Goal: Information Seeking & Learning: Understand process/instructions

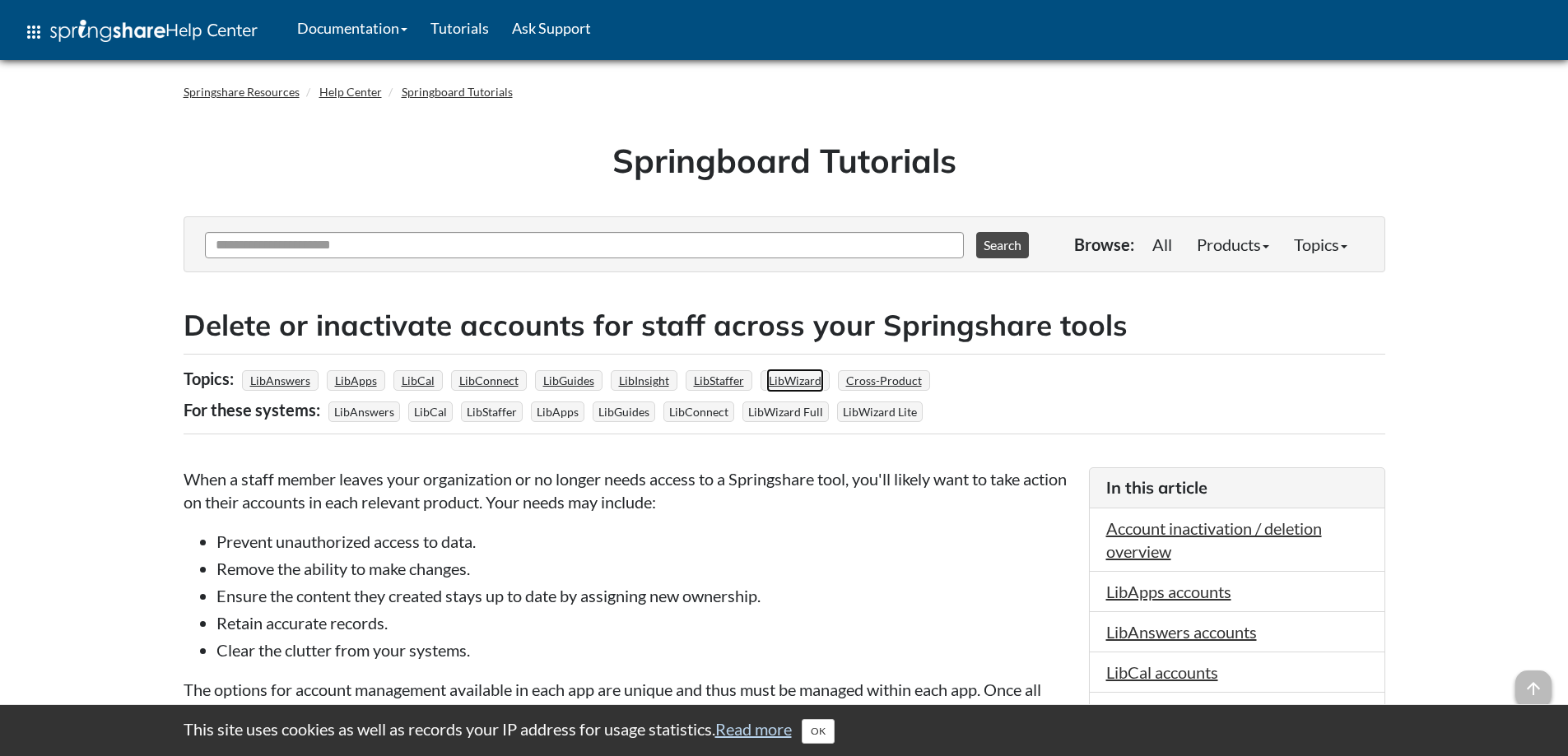
click at [792, 376] on link "LibWizard" at bounding box center [795, 381] width 58 height 24
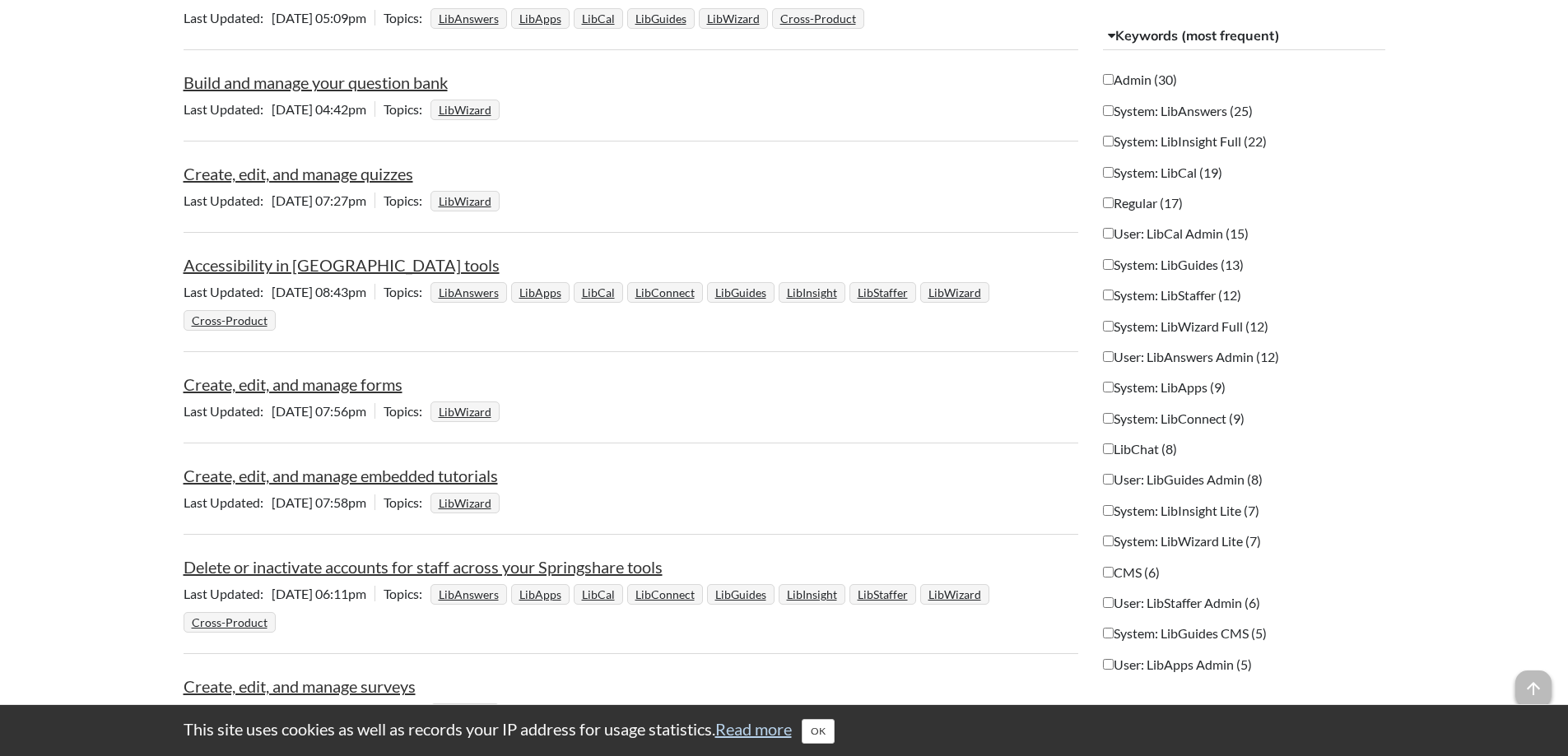
scroll to position [1482, 0]
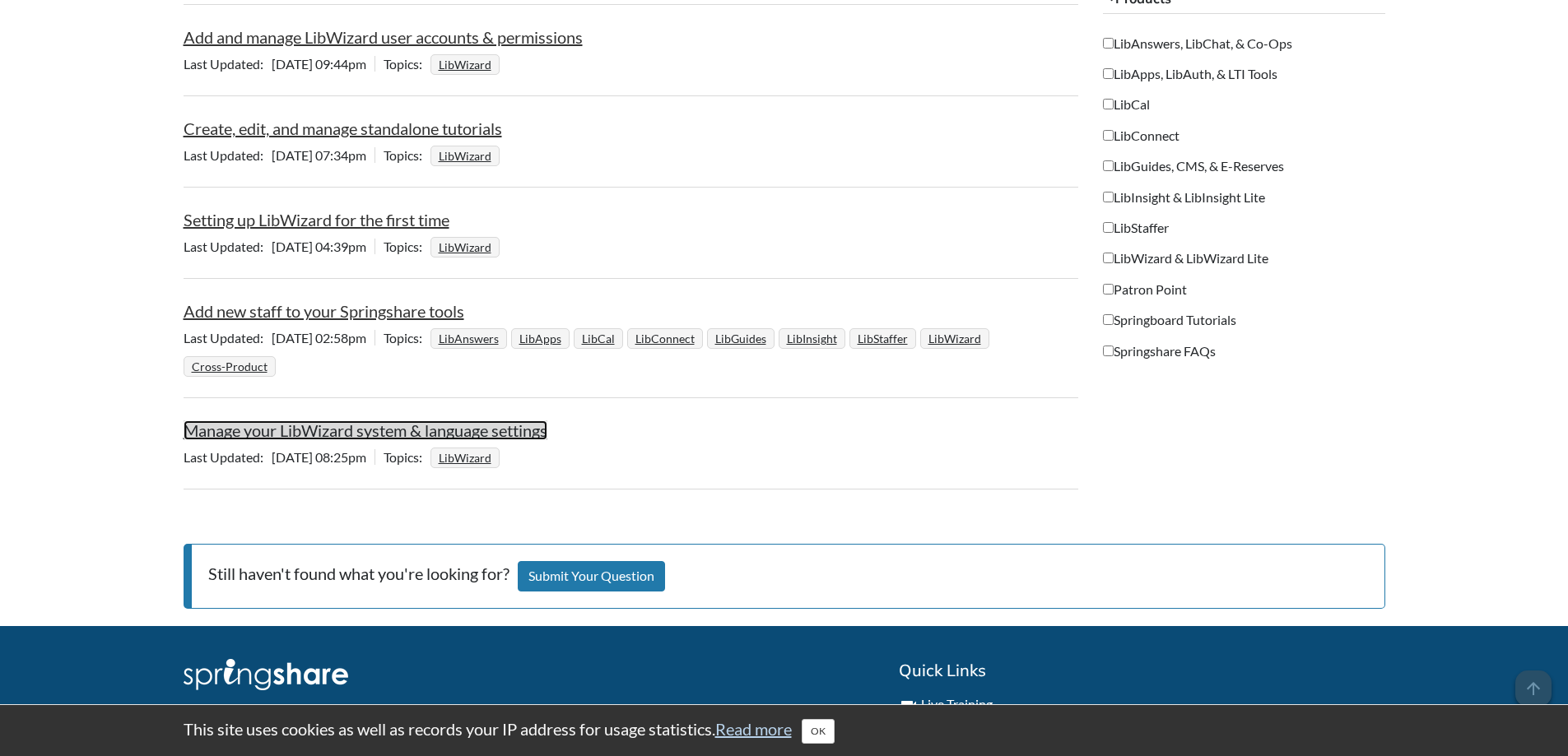
click at [359, 433] on link "Manage your LibWizard system & language settings" at bounding box center [365, 430] width 364 height 19
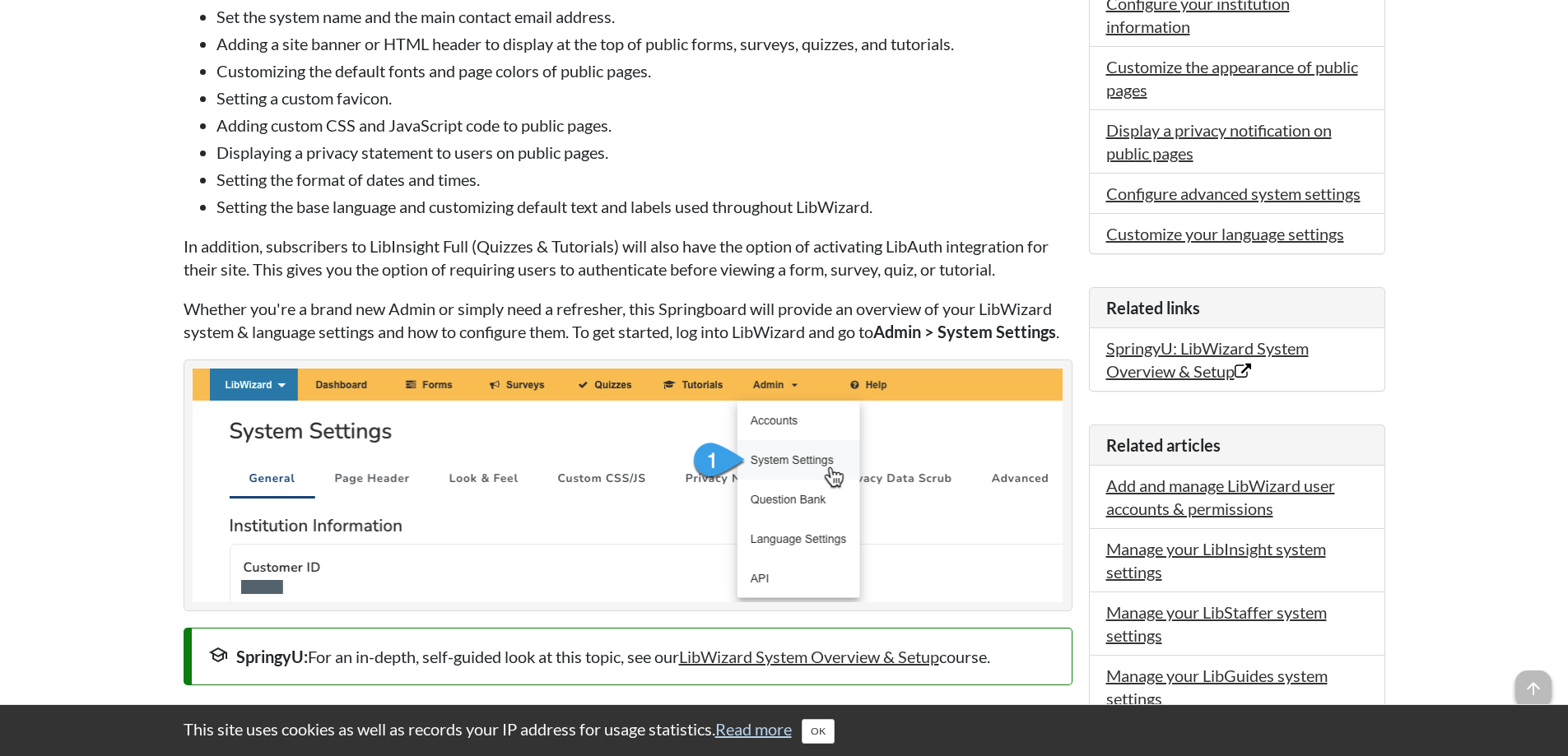
scroll to position [658, 0]
